Goal: Find specific page/section: Find specific page/section

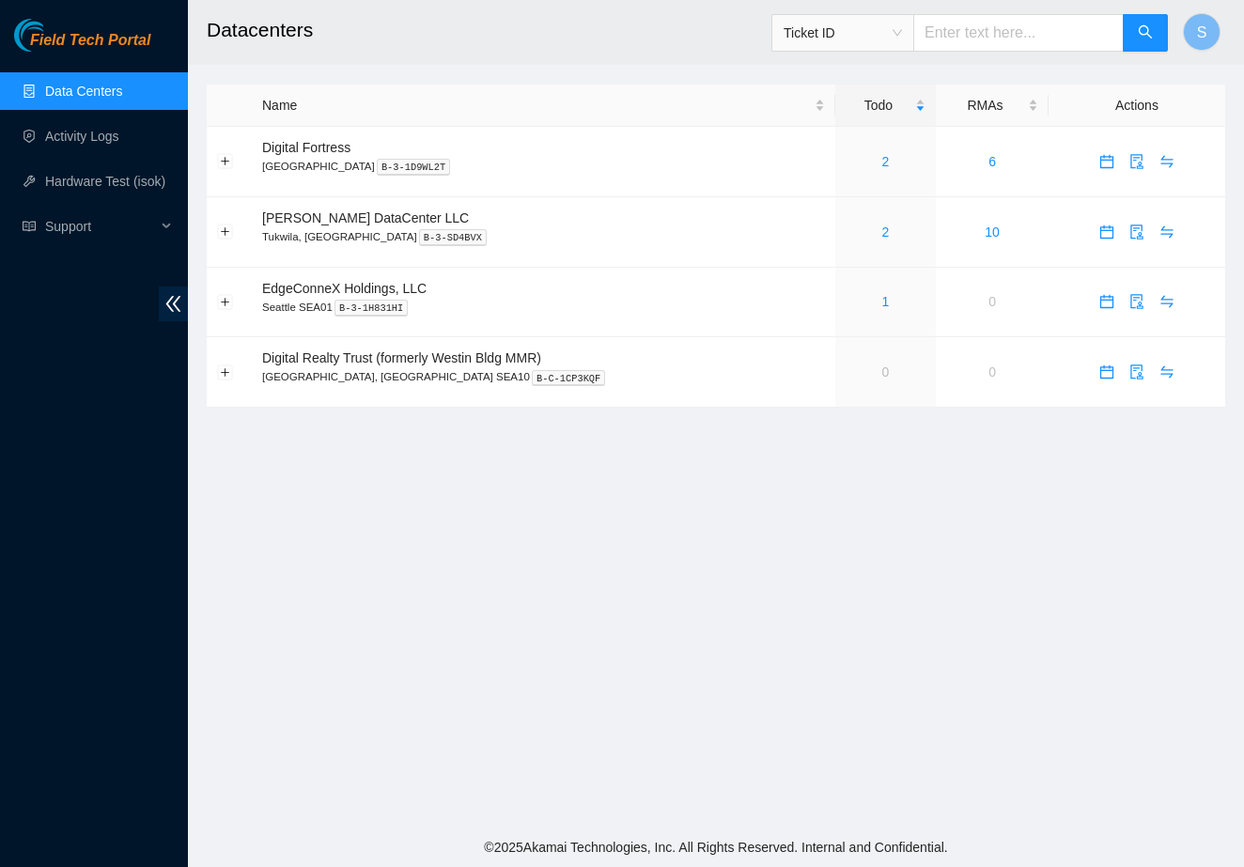
click at [482, 674] on main "Datacenters Ticket ID S Name Todo RMAs Actions Digital Fortress [GEOGRAPHIC_DAT…" at bounding box center [716, 414] width 1056 height 828
click at [380, 518] on main "Datacenters Ticket ID S Name Todo RMAs Actions Digital Fortress [GEOGRAPHIC_DAT…" at bounding box center [716, 414] width 1056 height 828
click at [882, 235] on link "2" at bounding box center [886, 232] width 8 height 15
